Goal: Entertainment & Leisure: Consume media (video, audio)

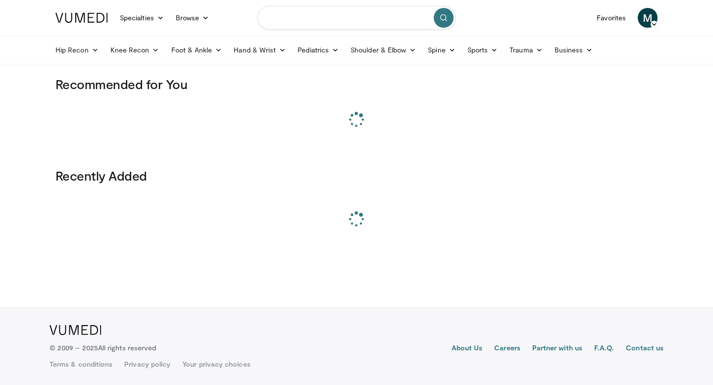
click at [303, 18] on input "Search topics, interventions" at bounding box center [357, 18] width 198 height 24
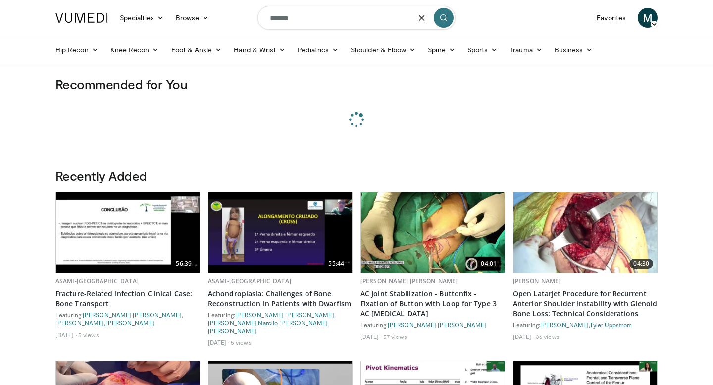
type input "******"
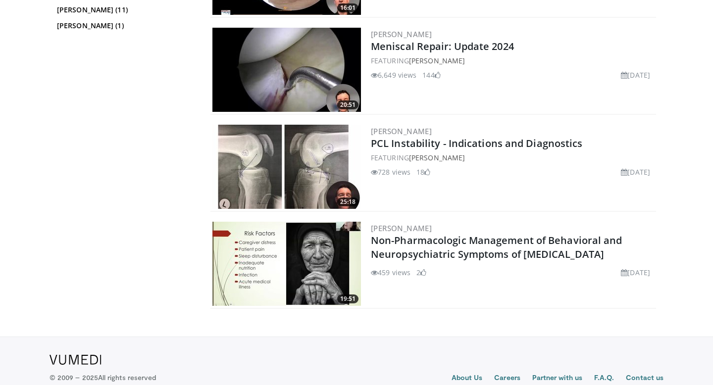
scroll to position [498, 0]
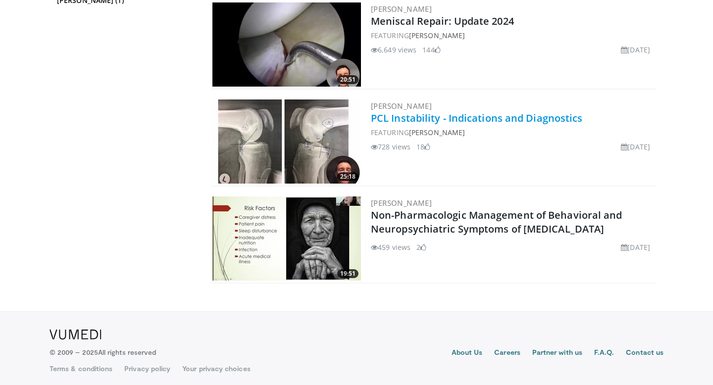
click at [464, 115] on link "PCL Instability - Indications and Diagnostics" at bounding box center [477, 117] width 212 height 13
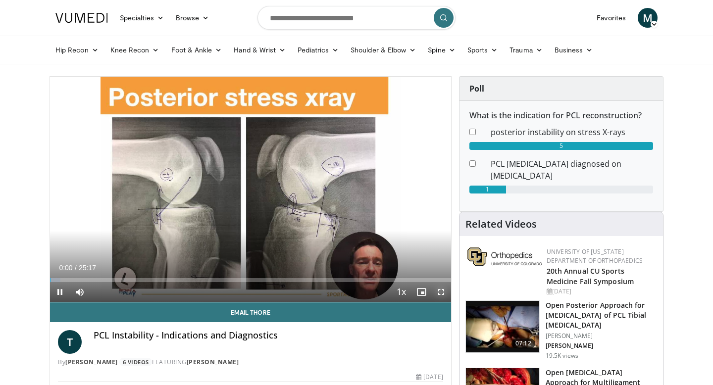
click at [443, 291] on span "Video Player" at bounding box center [442, 292] width 20 height 20
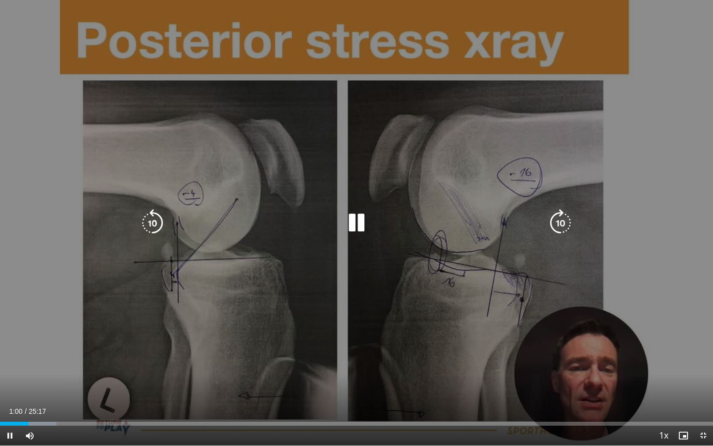
click at [353, 226] on icon "Video Player" at bounding box center [357, 223] width 28 height 28
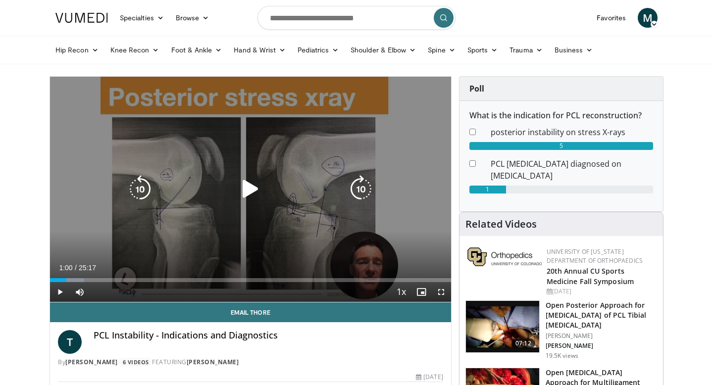
click at [333, 156] on div "10 seconds Tap to unmute" at bounding box center [250, 189] width 401 height 225
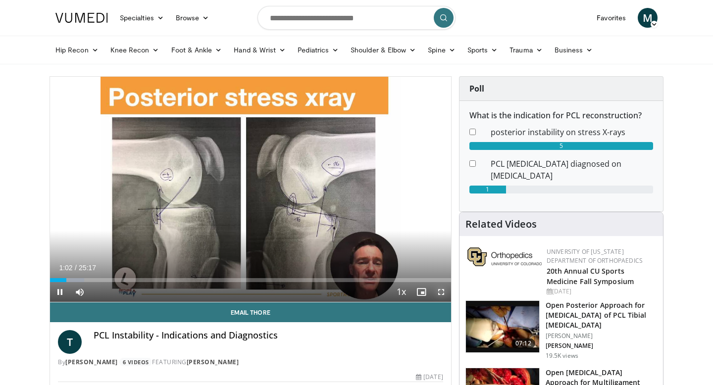
click at [436, 293] on span "Video Player" at bounding box center [442, 292] width 20 height 20
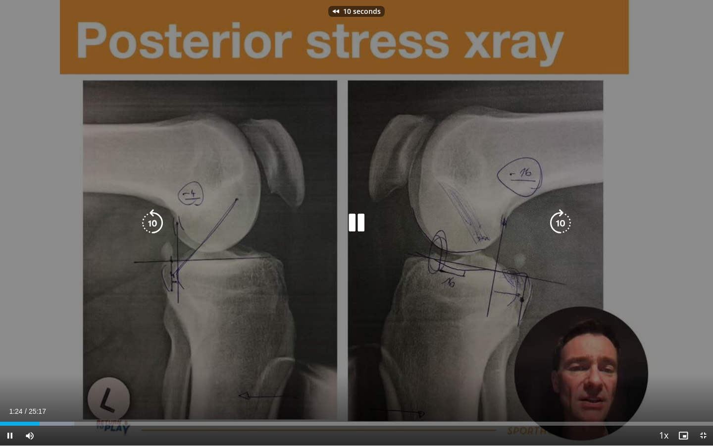
click at [434, 335] on div "10 seconds Tap to unmute" at bounding box center [356, 222] width 713 height 445
click at [587, 292] on div "10 seconds Tap to unmute" at bounding box center [356, 222] width 713 height 445
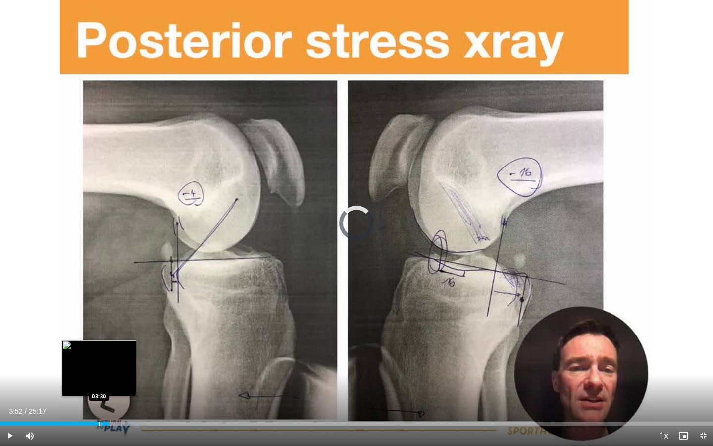
click at [99, 385] on div "Progress Bar" at bounding box center [99, 424] width 1 height 4
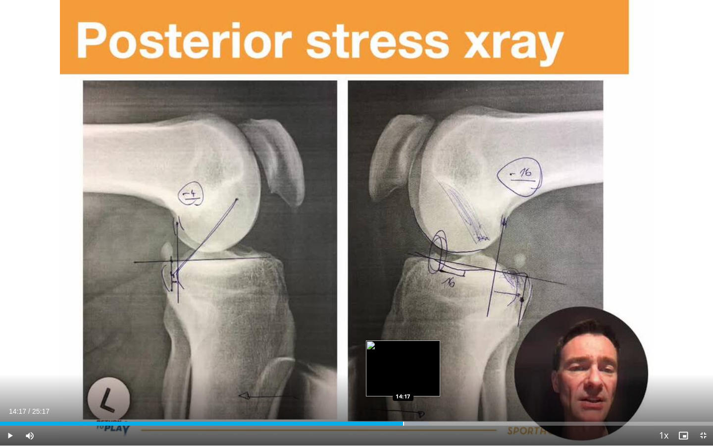
click at [403, 385] on div "Progress Bar" at bounding box center [403, 424] width 1 height 4
click at [407, 385] on div "Progress Bar" at bounding box center [407, 424] width 1 height 4
click at [425, 385] on div "Progress Bar" at bounding box center [425, 424] width 1 height 4
click at [418, 385] on div "Progress Bar" at bounding box center [418, 424] width 1 height 4
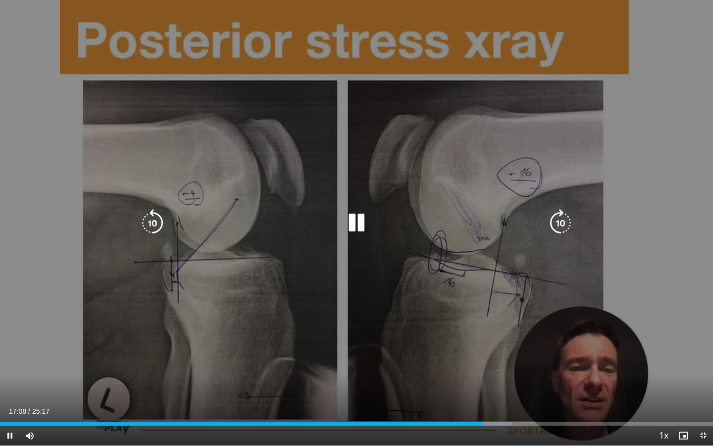
click at [586, 291] on div "20 seconds Tap to unmute" at bounding box center [356, 222] width 713 height 445
click at [489, 320] on div "20 seconds Tap to unmute" at bounding box center [356, 222] width 713 height 445
click at [610, 327] on div "20 seconds Tap to unmute" at bounding box center [356, 222] width 713 height 445
click at [471, 336] on div "20 seconds Tap to unmute" at bounding box center [356, 222] width 713 height 445
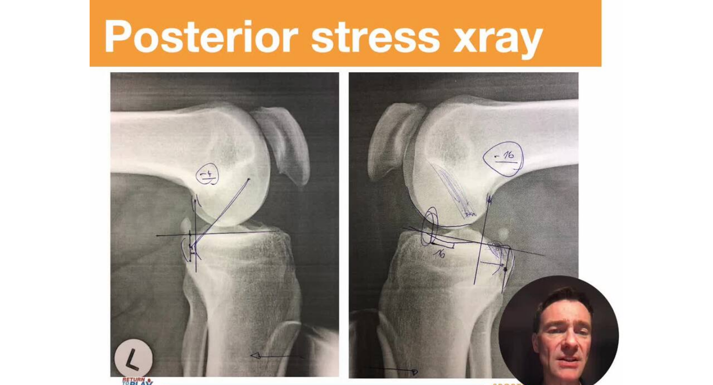
scroll to position [3, 0]
